Goal: Find specific page/section: Find specific page/section

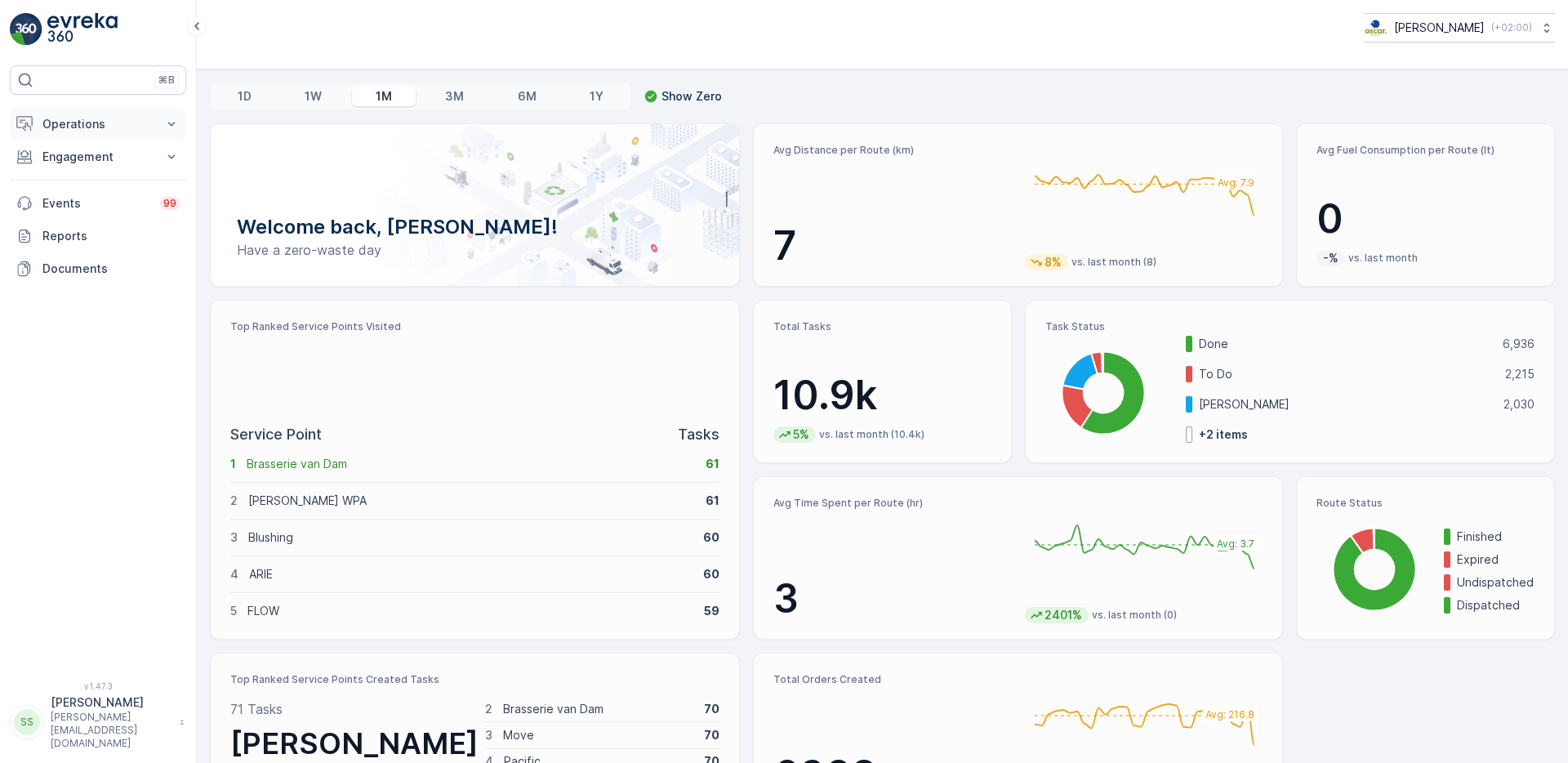
click at [76, 122] on p "Operations" at bounding box center [97, 124] width 111 height 16
click at [70, 191] on p "Routes & Tasks" at bounding box center [83, 198] width 84 height 16
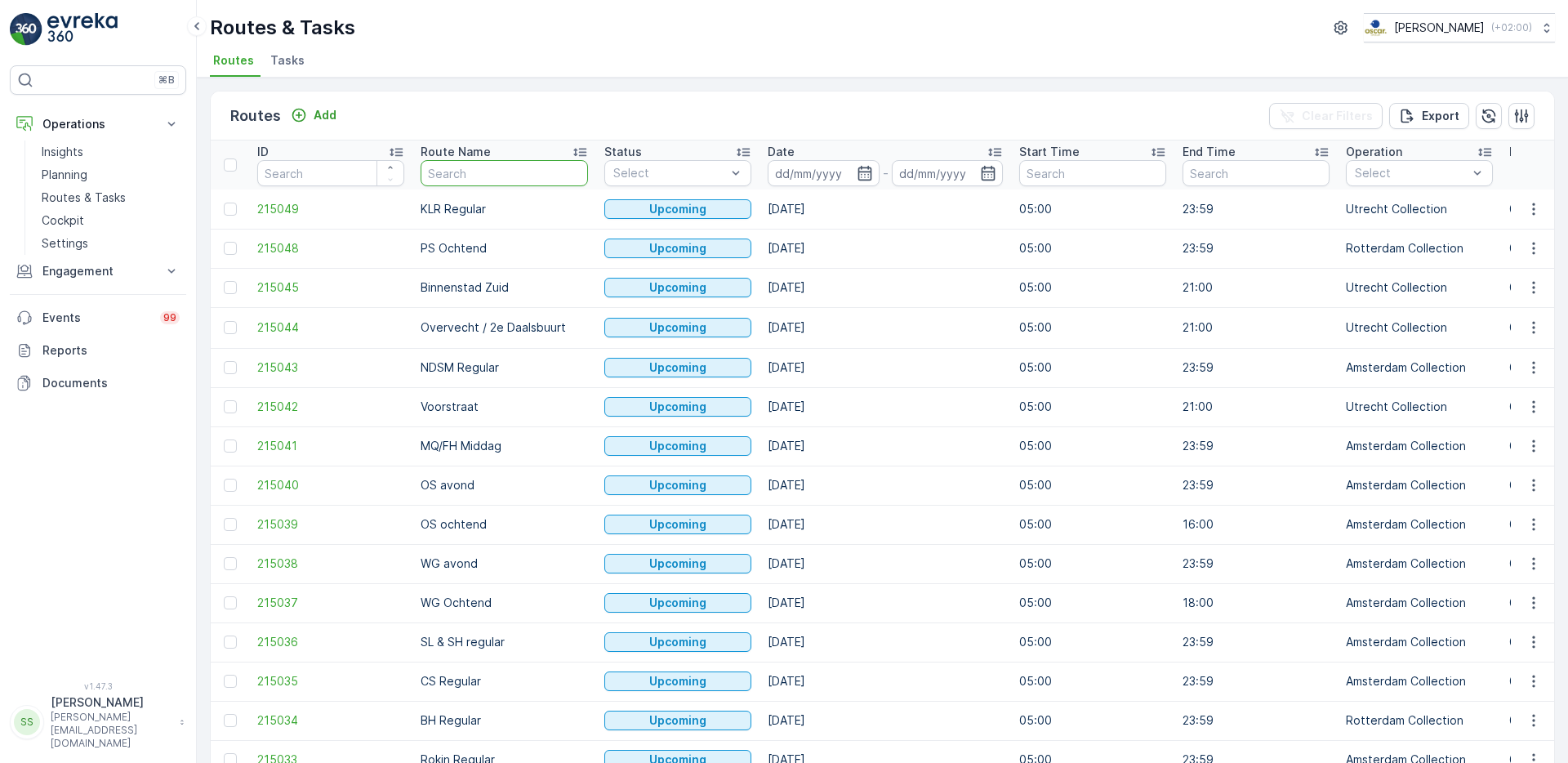
click at [446, 174] on input "text" at bounding box center [504, 173] width 167 height 26
type input "WG"
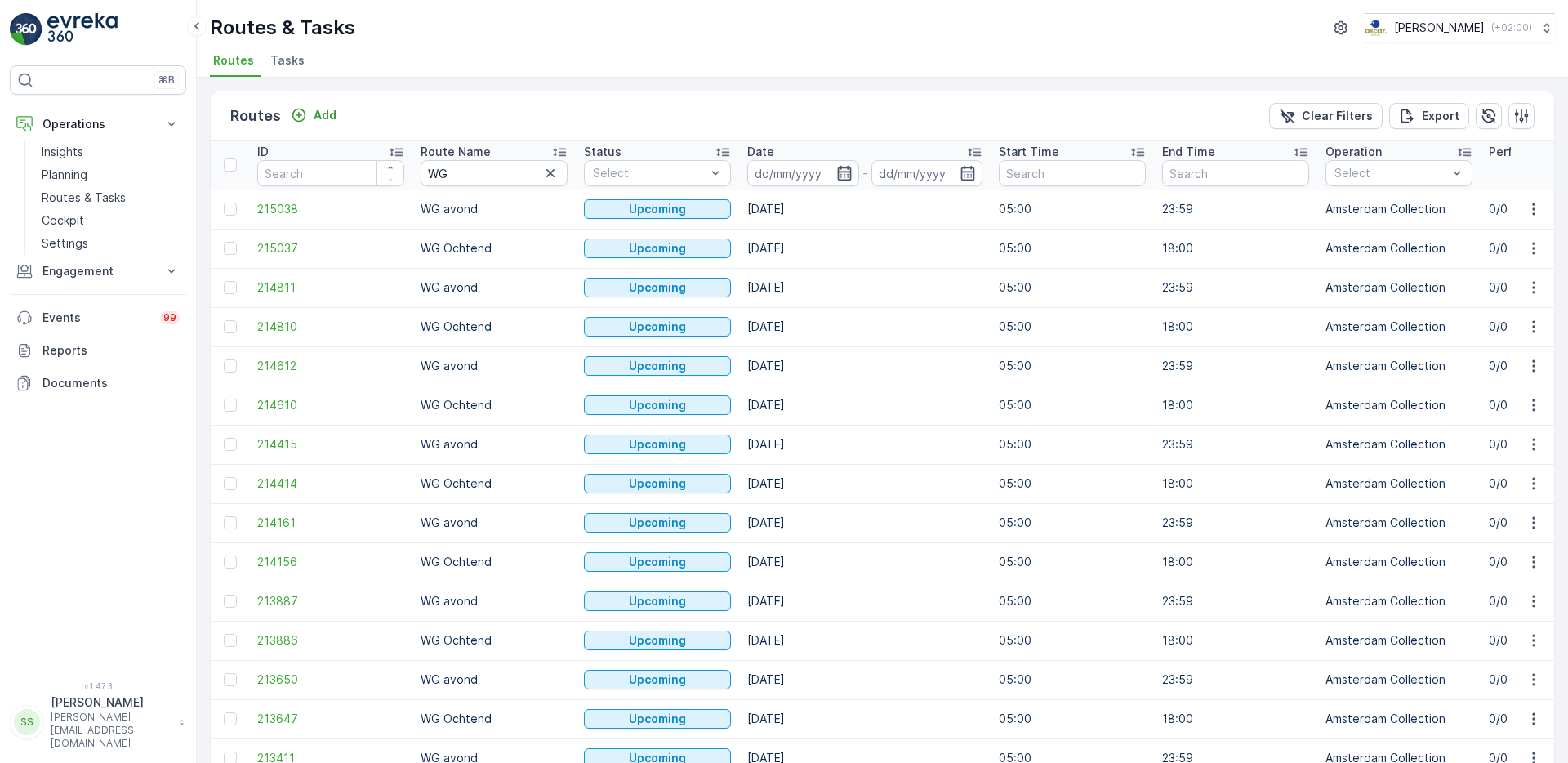
click at [842, 173] on icon "button" at bounding box center [844, 173] width 16 height 16
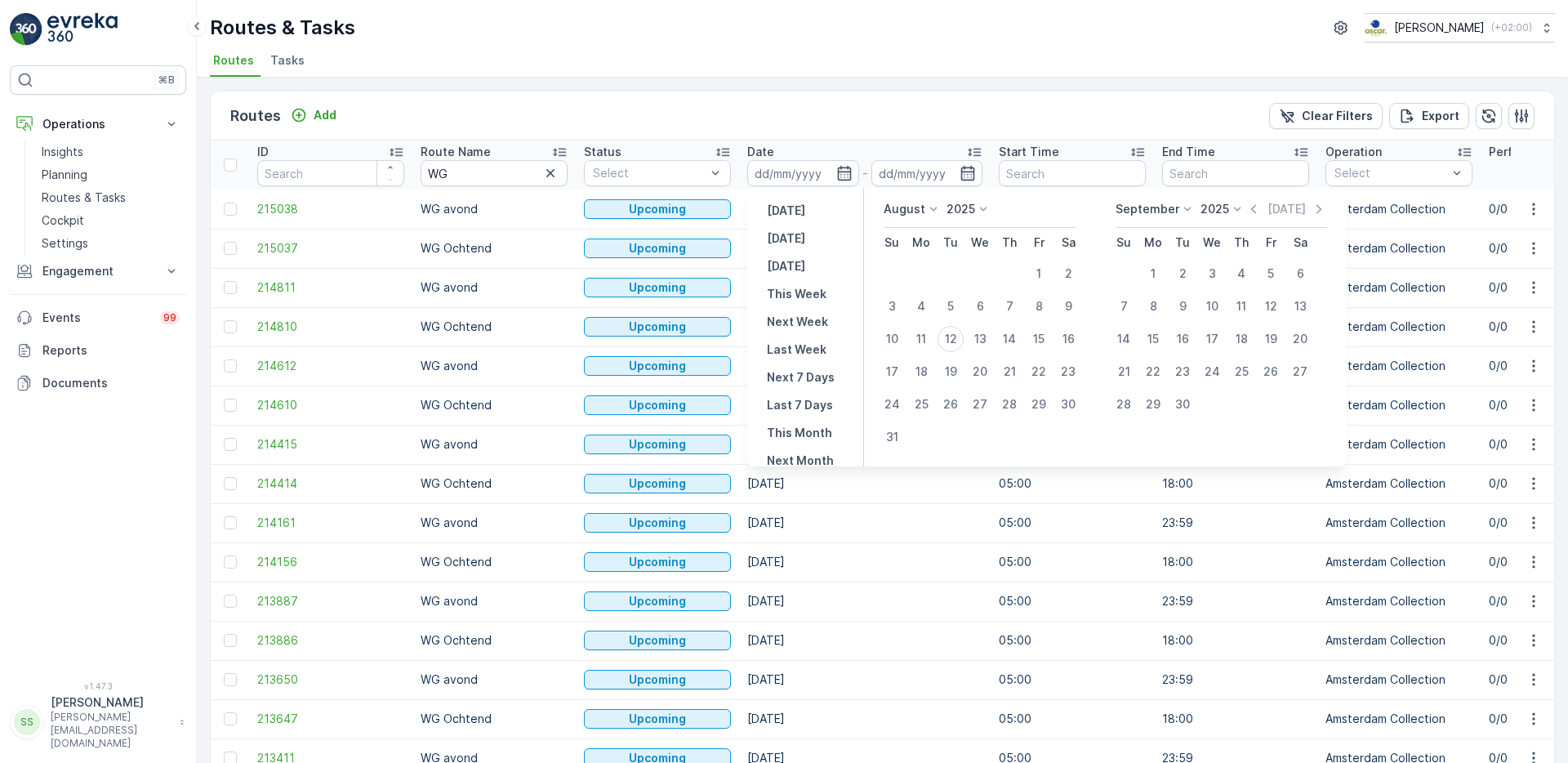
click at [919, 89] on div "Routes Add Clear Filters Export ID Route Name WG Status Select Date - Start Tim…" at bounding box center [882, 420] width 1371 height 686
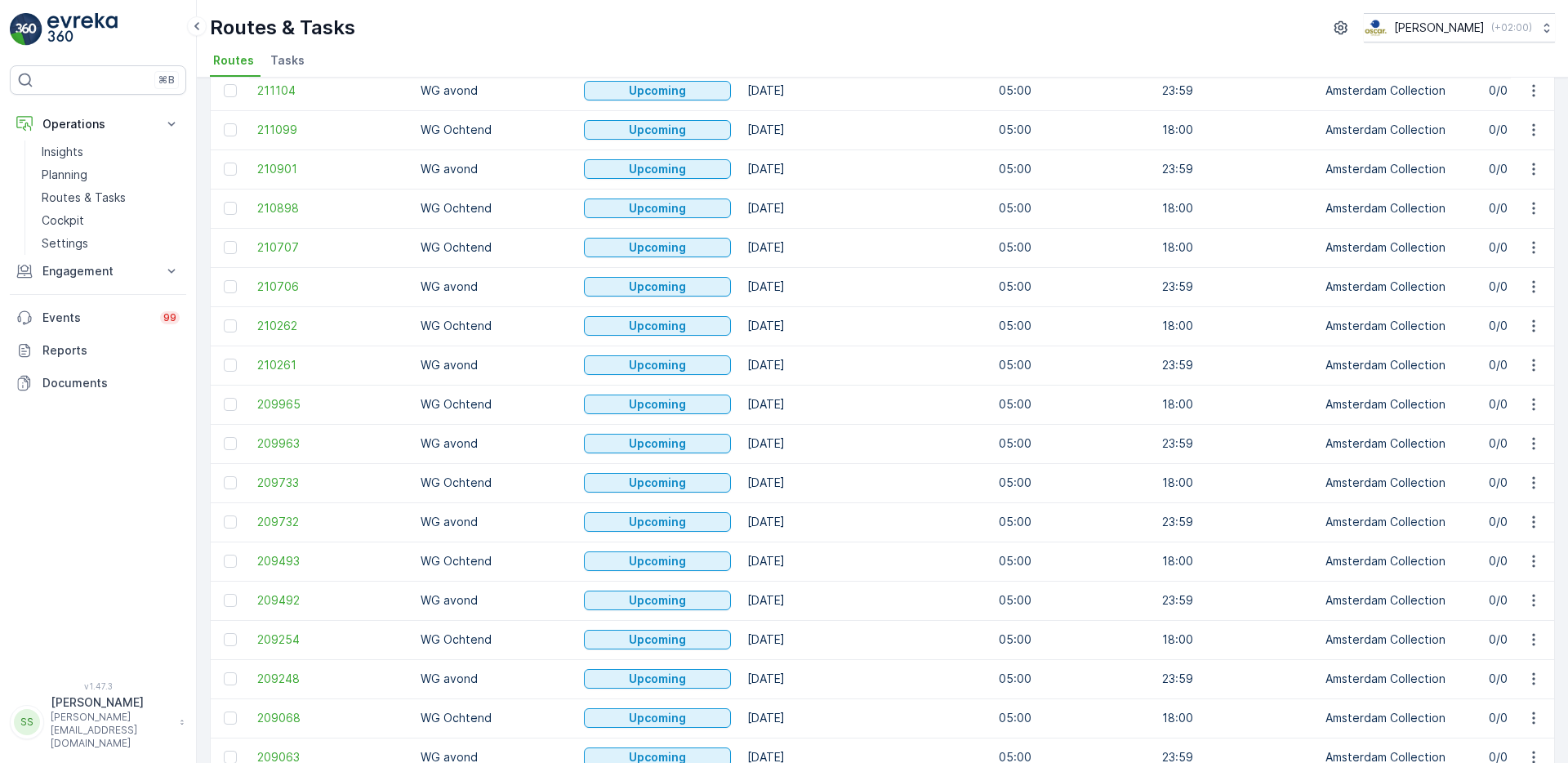
scroll to position [1457, 0]
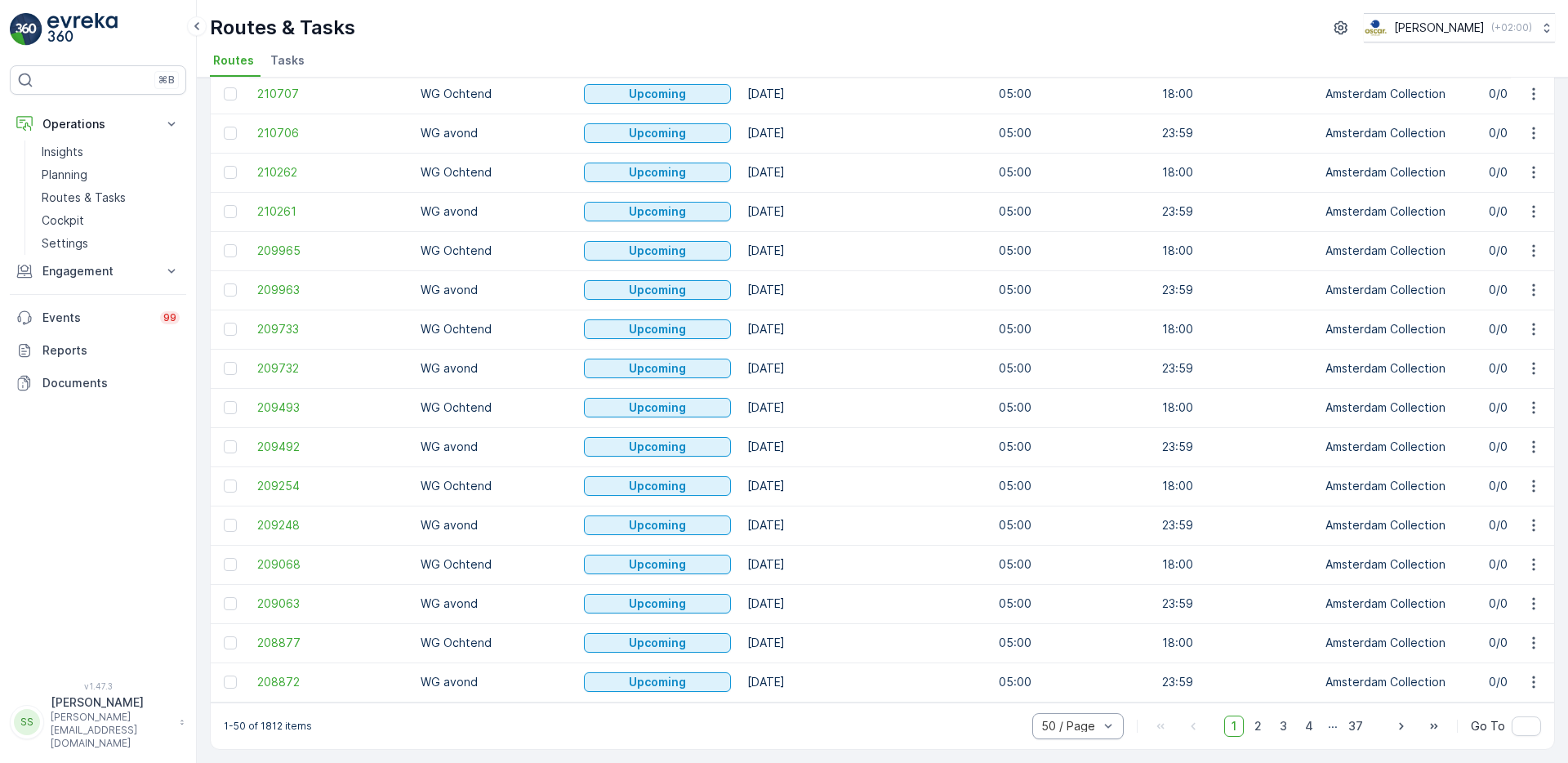
click at [1091, 725] on div at bounding box center [1070, 726] width 60 height 13
click at [1314, 725] on span "4" at bounding box center [1309, 726] width 23 height 21
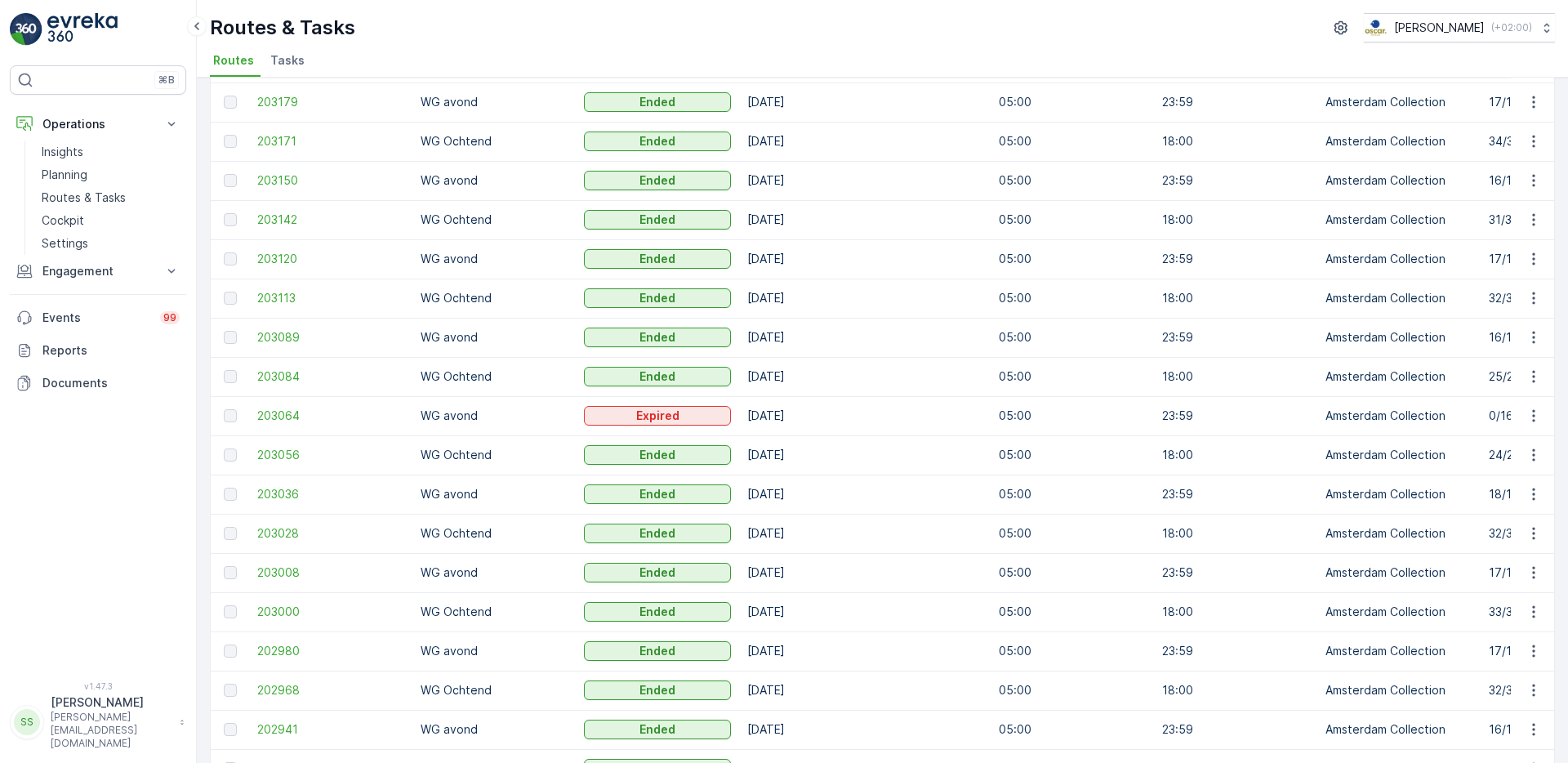
scroll to position [1457, 0]
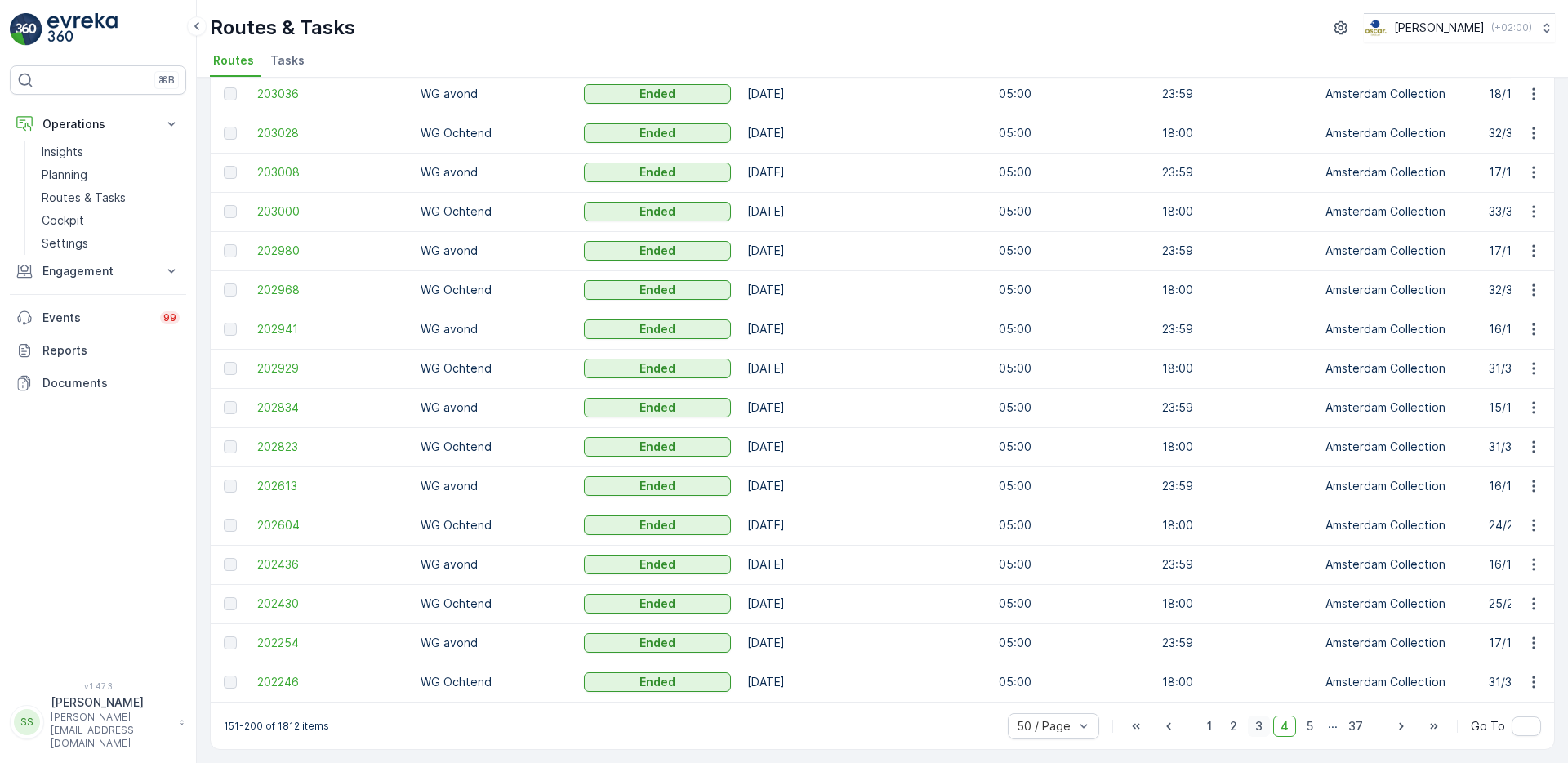
click at [1257, 717] on span "3" at bounding box center [1259, 726] width 22 height 21
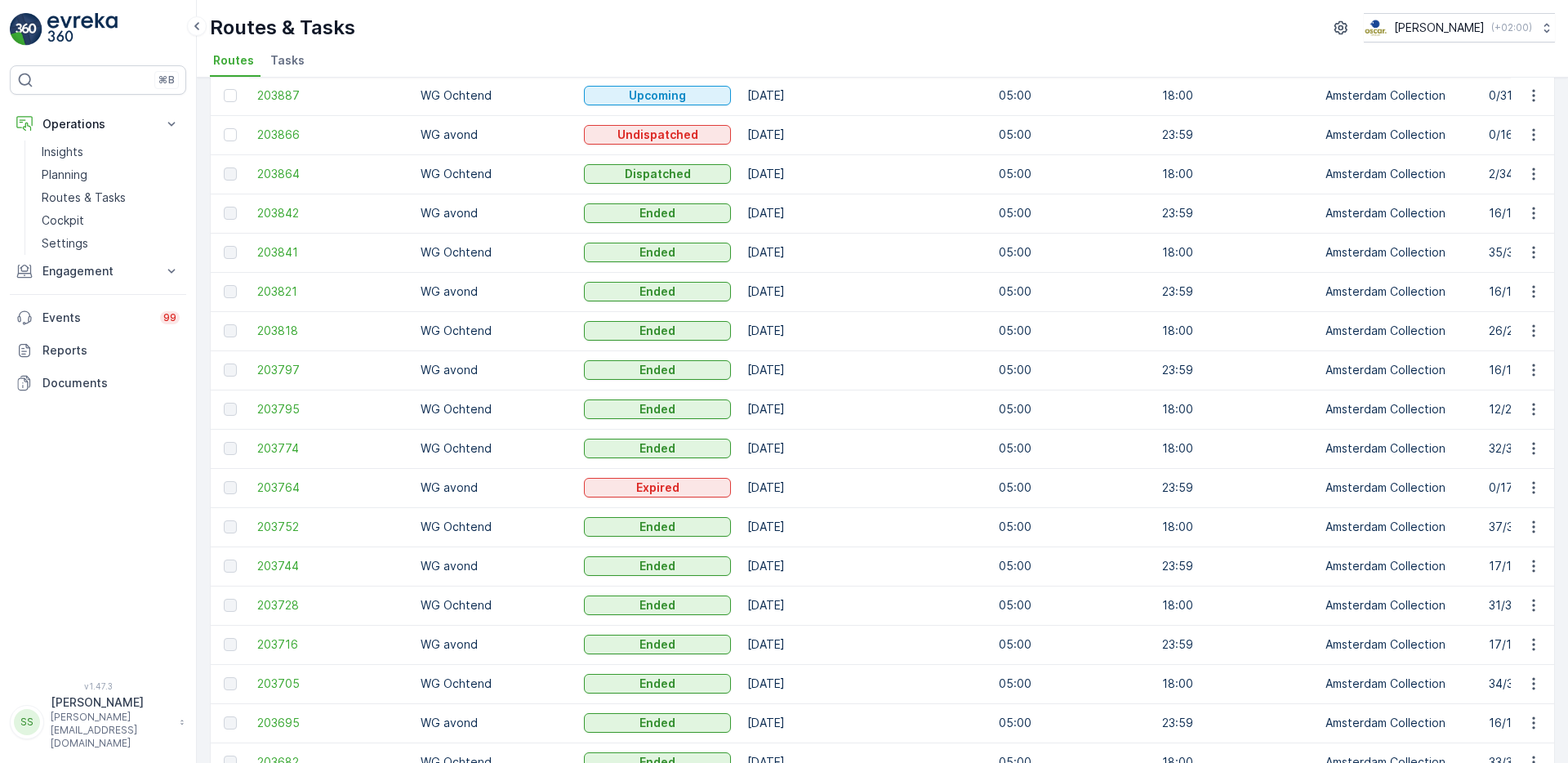
scroll to position [852, 0]
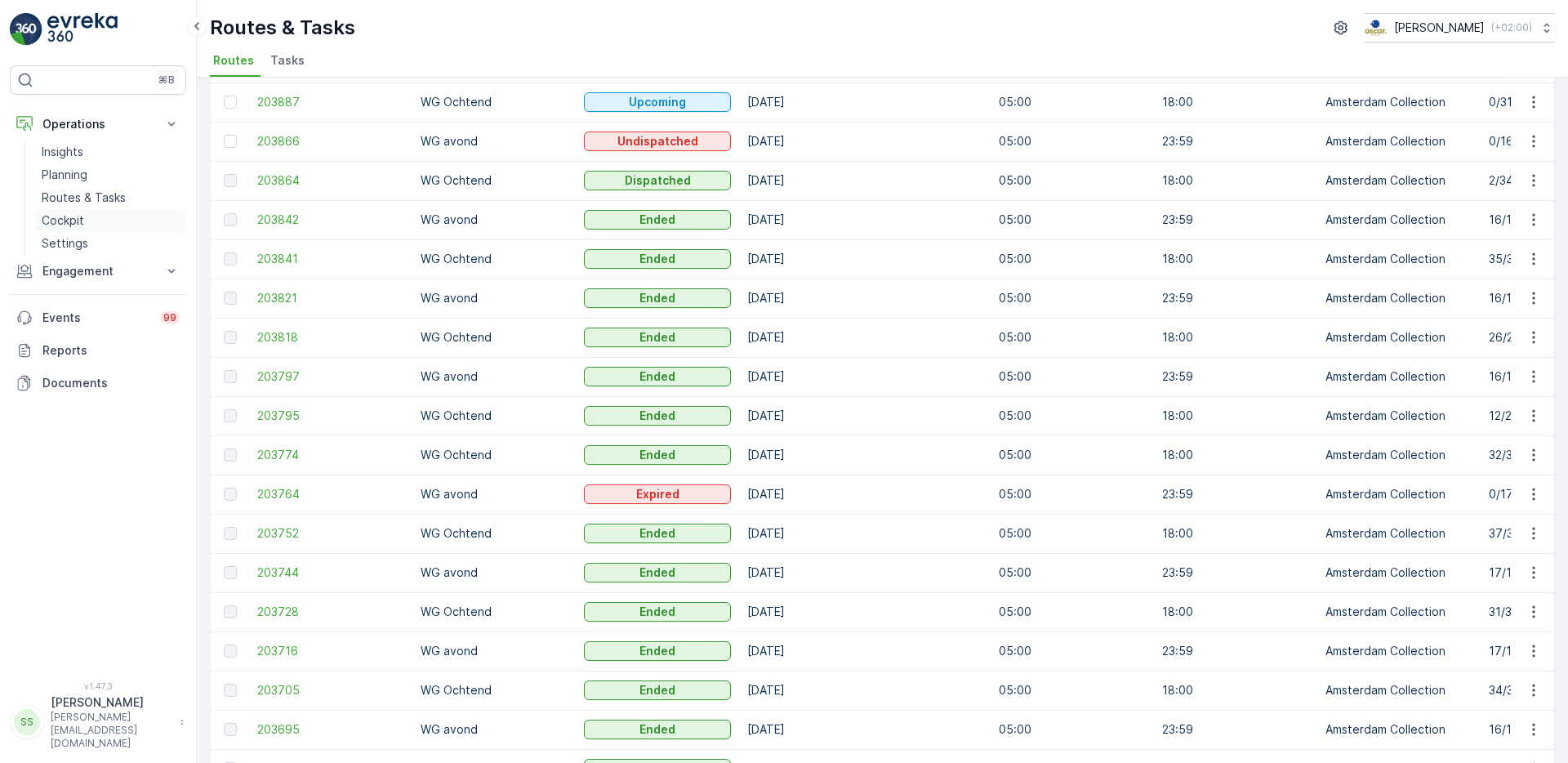
click at [56, 217] on p "Cockpit" at bounding box center [62, 220] width 42 height 16
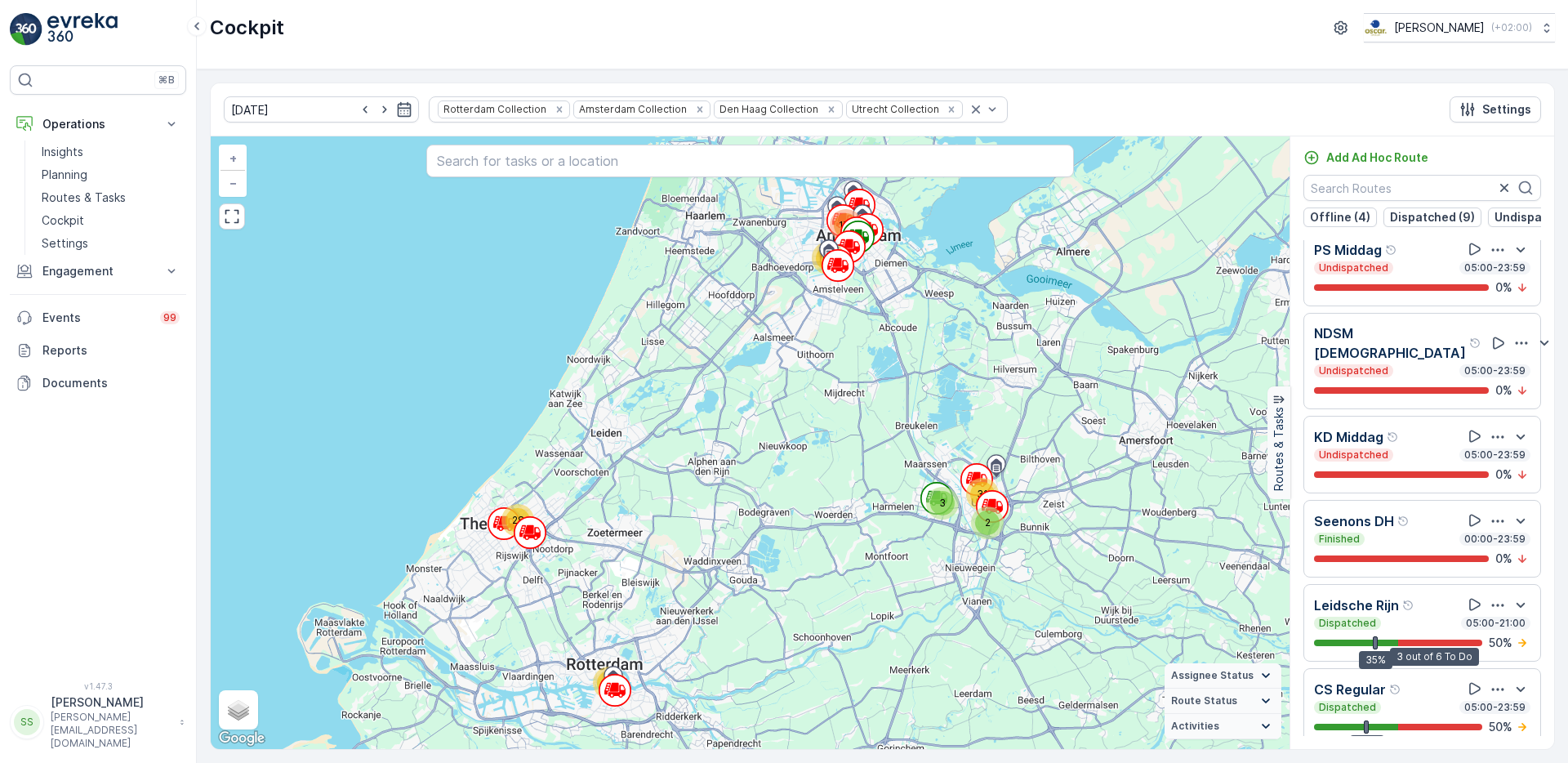
scroll to position [1713, 0]
